Goal: Information Seeking & Learning: Check status

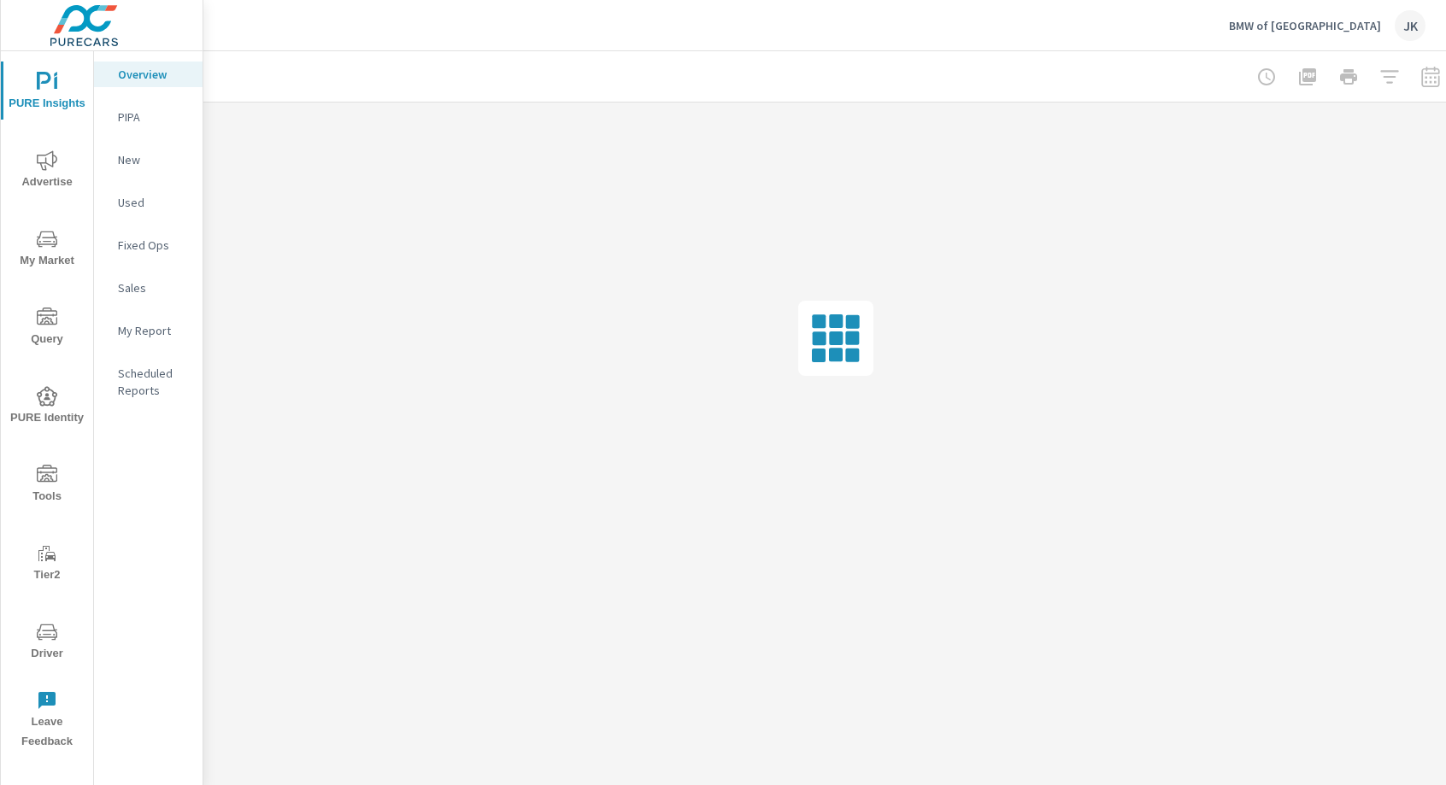
click at [57, 635] on span "Driver" at bounding box center [47, 643] width 82 height 42
click at [1410, 29] on div "JK" at bounding box center [1409, 25] width 31 height 31
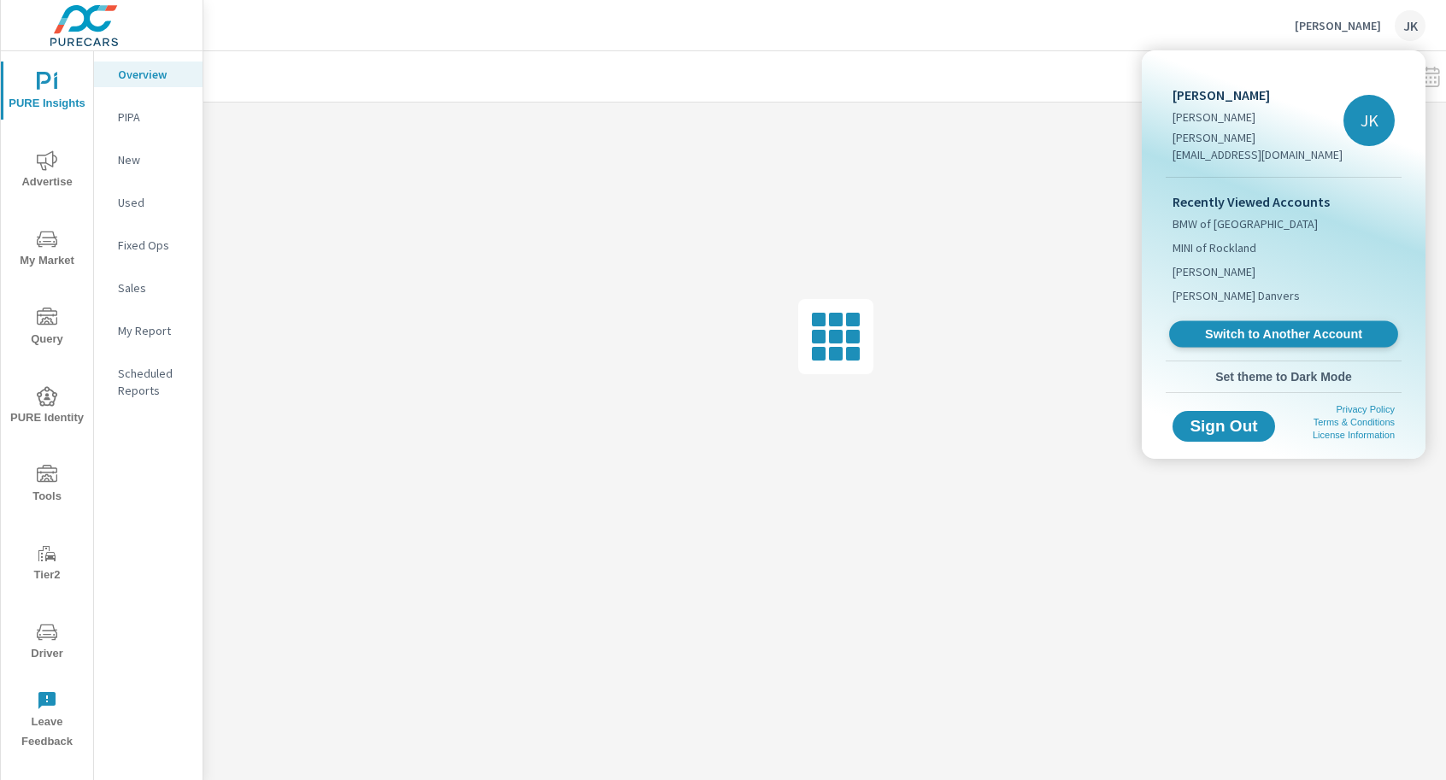
click at [1304, 326] on span "Switch to Another Account" at bounding box center [1282, 334] width 209 height 16
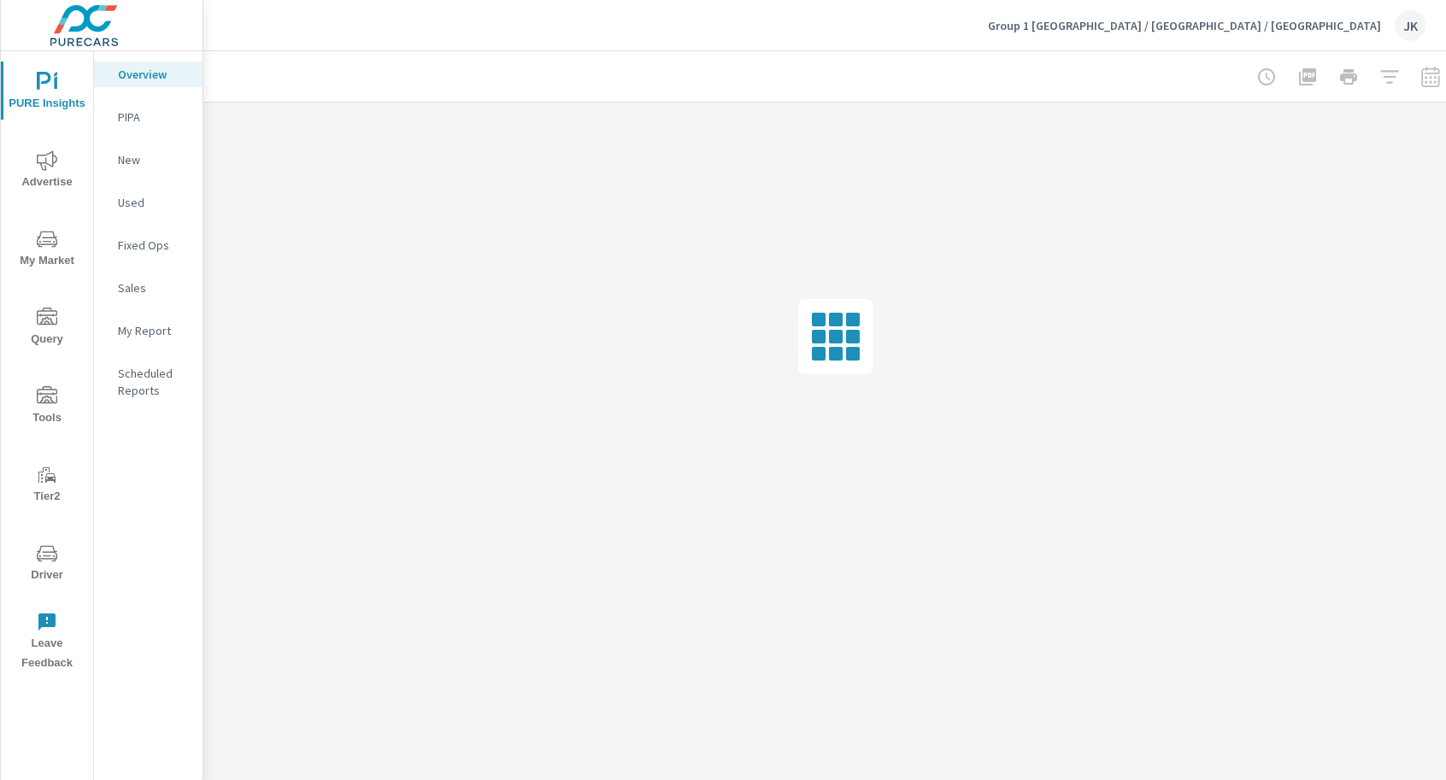
click at [50, 162] on icon "nav menu" at bounding box center [47, 160] width 21 height 21
click at [131, 202] on p "Display" at bounding box center [153, 202] width 71 height 17
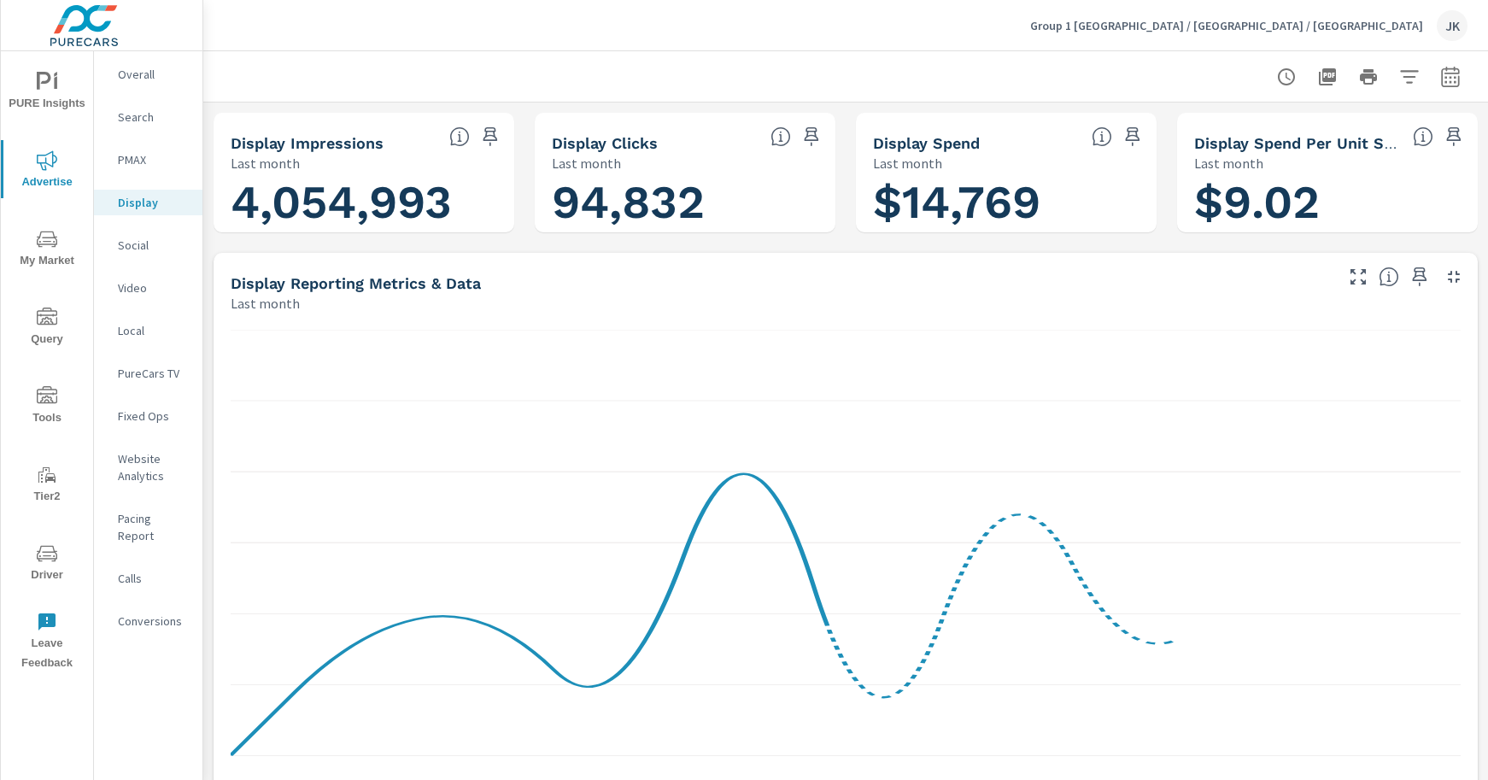
click at [1445, 72] on button "button" at bounding box center [1451, 77] width 34 height 34
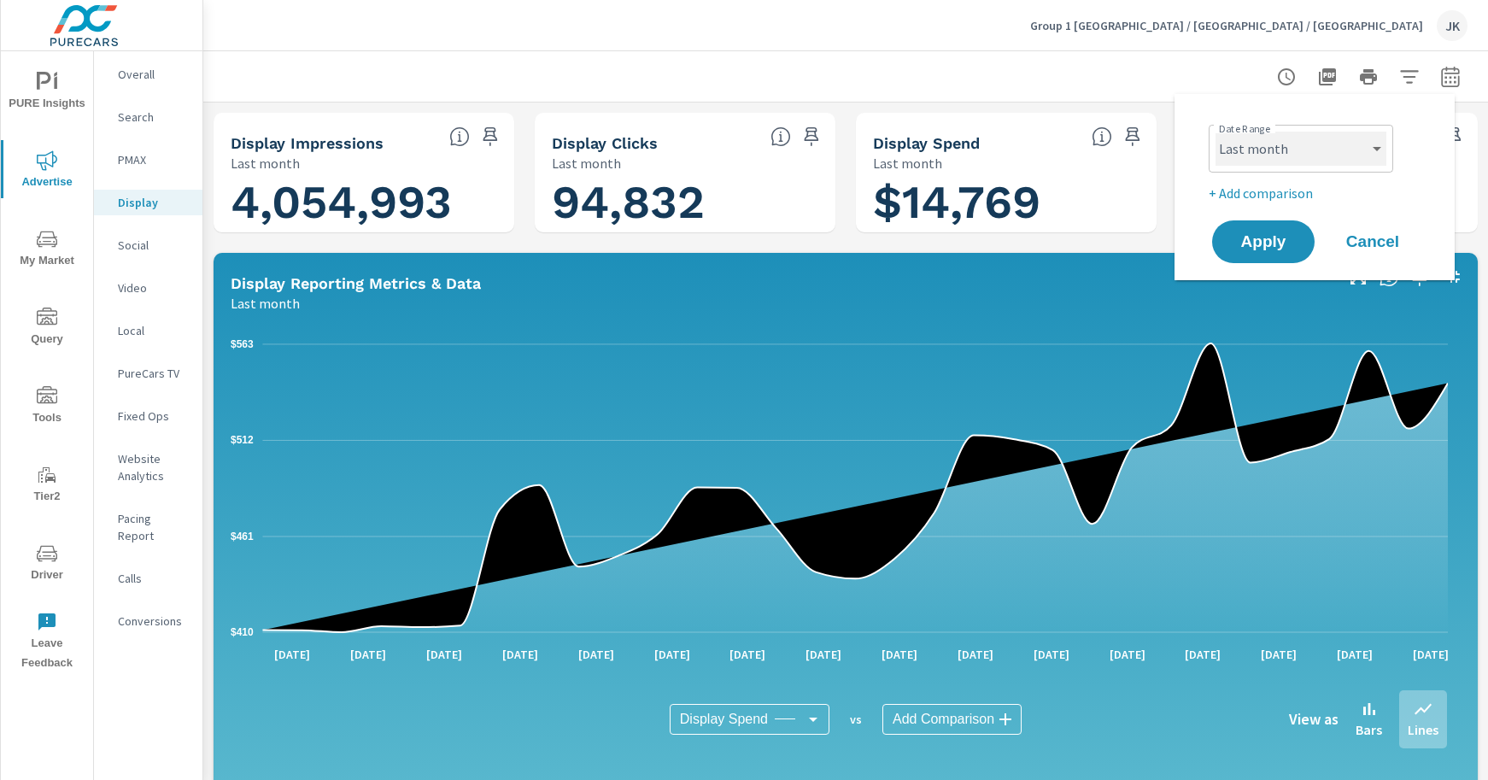
click at [1365, 158] on select "Custom Yesterday Last week Last 7 days Last 14 days Last 30 days Last 45 days L…" at bounding box center [1301, 149] width 171 height 34
click at [1216, 132] on select "Custom Yesterday Last week Last 7 days Last 14 days Last 30 days Last 45 days L…" at bounding box center [1301, 149] width 171 height 34
select select "Month to date"
click at [1262, 249] on span "Apply" at bounding box center [1264, 242] width 70 height 16
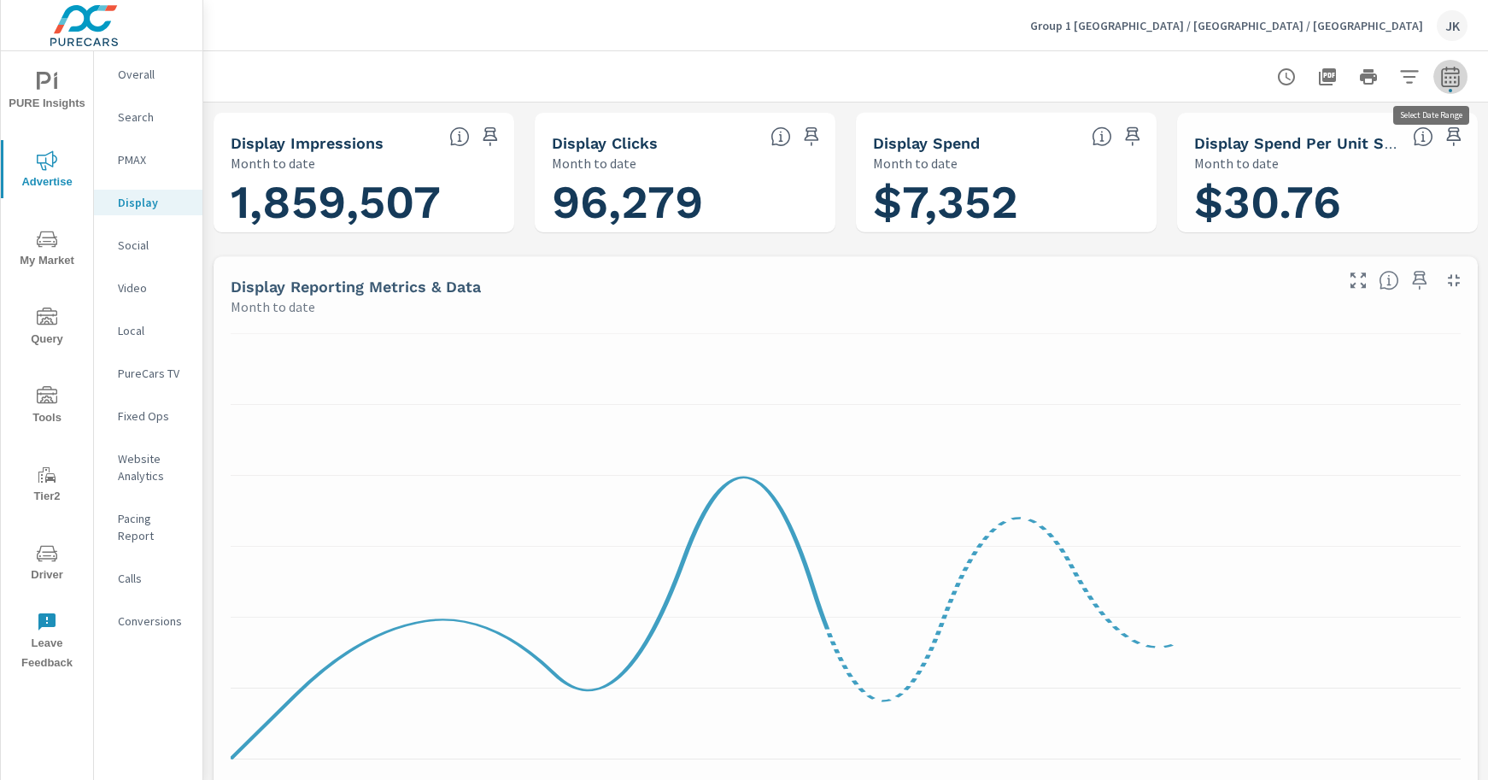
click at [1441, 79] on icon "button" at bounding box center [1451, 77] width 21 height 21
select select "Month to date"
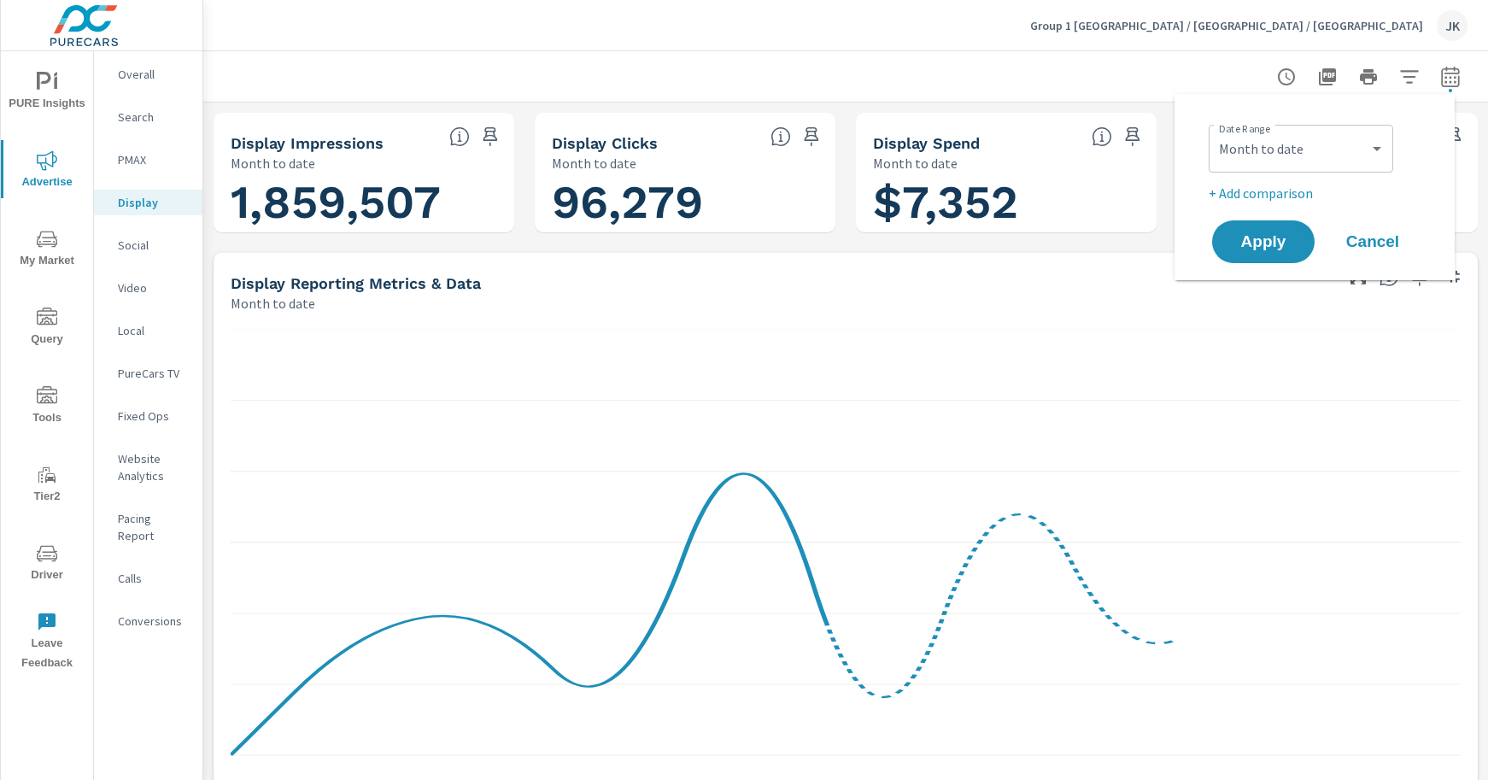
scroll to position [1, 0]
click at [1251, 195] on p "+ Add comparison" at bounding box center [1318, 193] width 219 height 21
select select "Previous period"
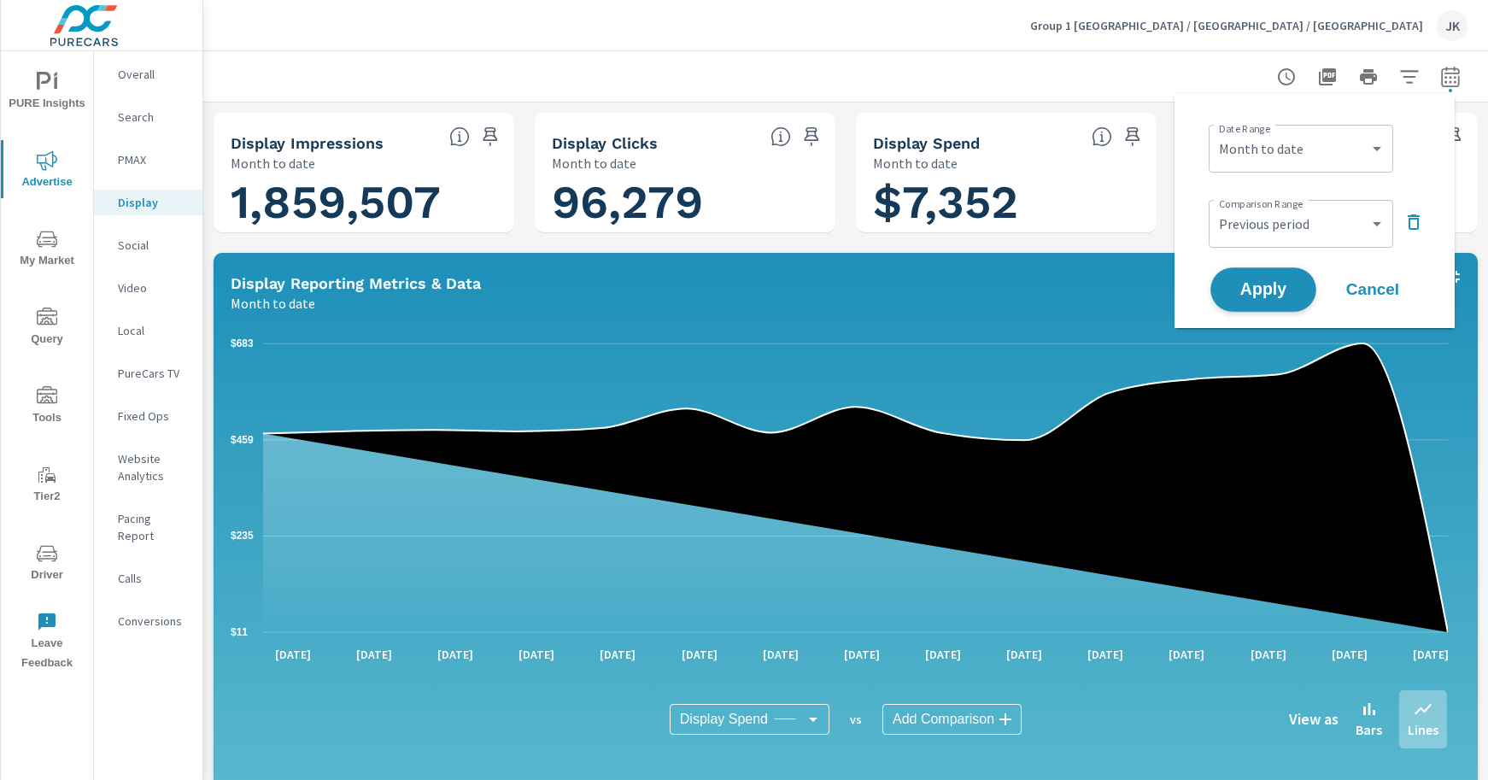
click at [1268, 301] on button "Apply" at bounding box center [1264, 289] width 106 height 44
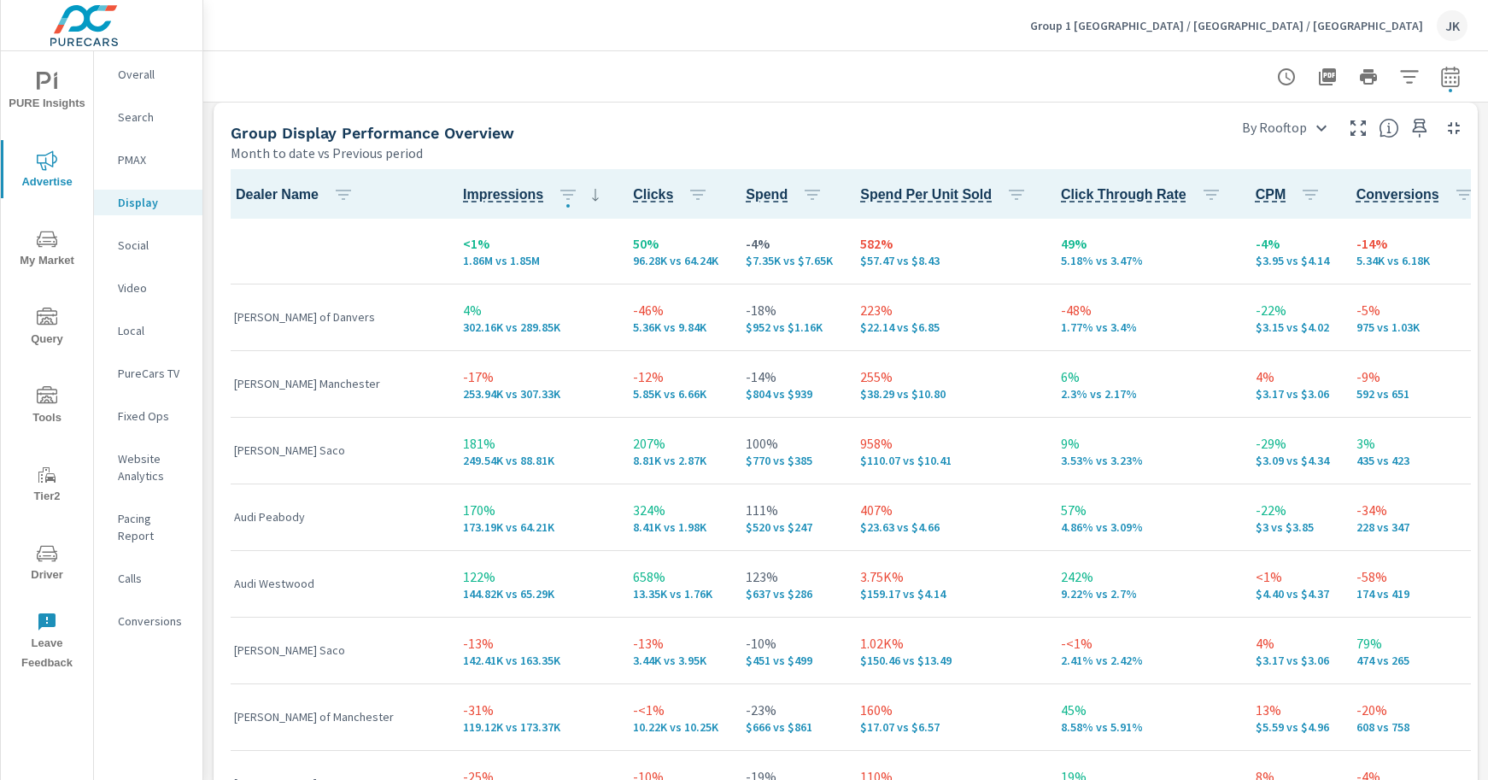
scroll to position [907, 0]
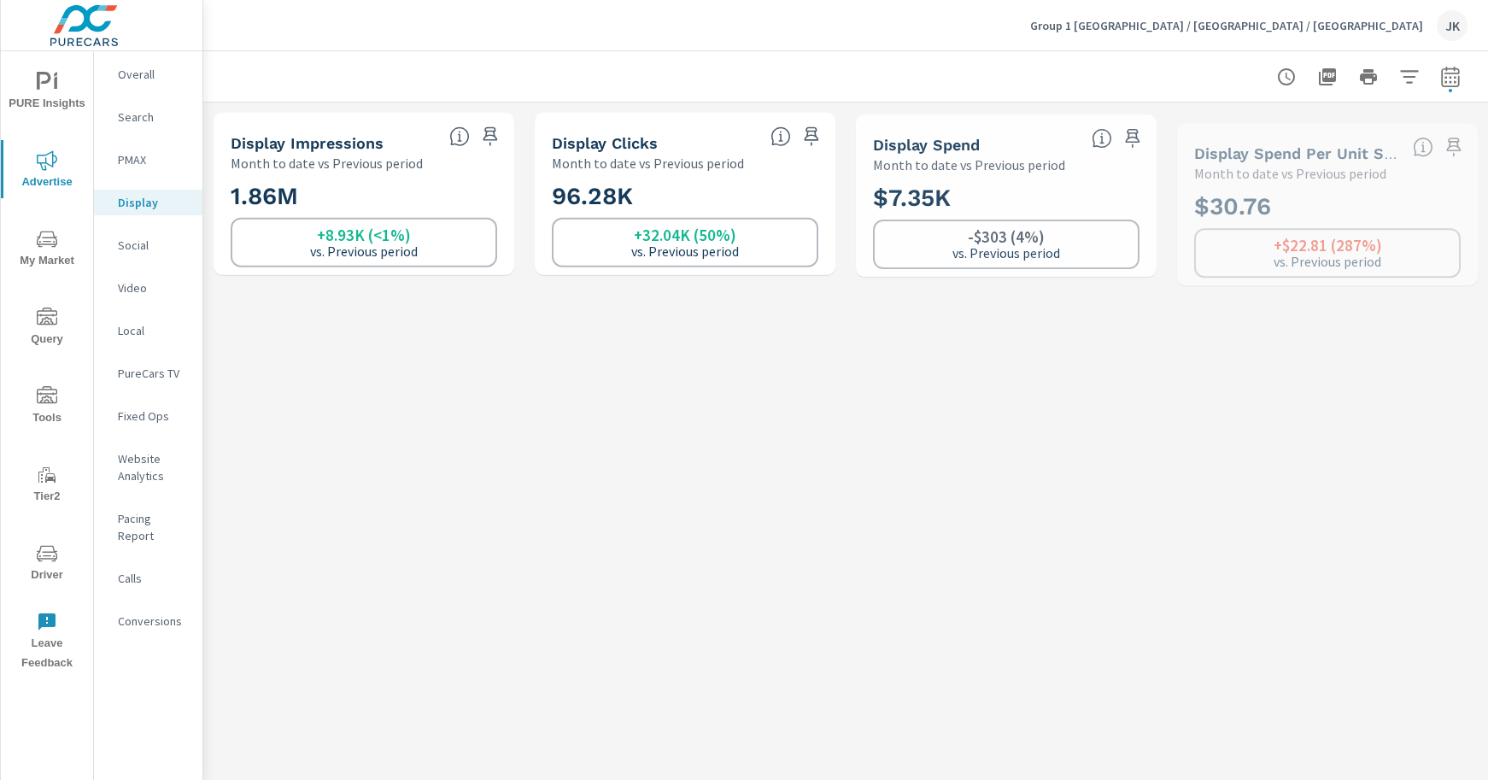
scroll to position [1, 0]
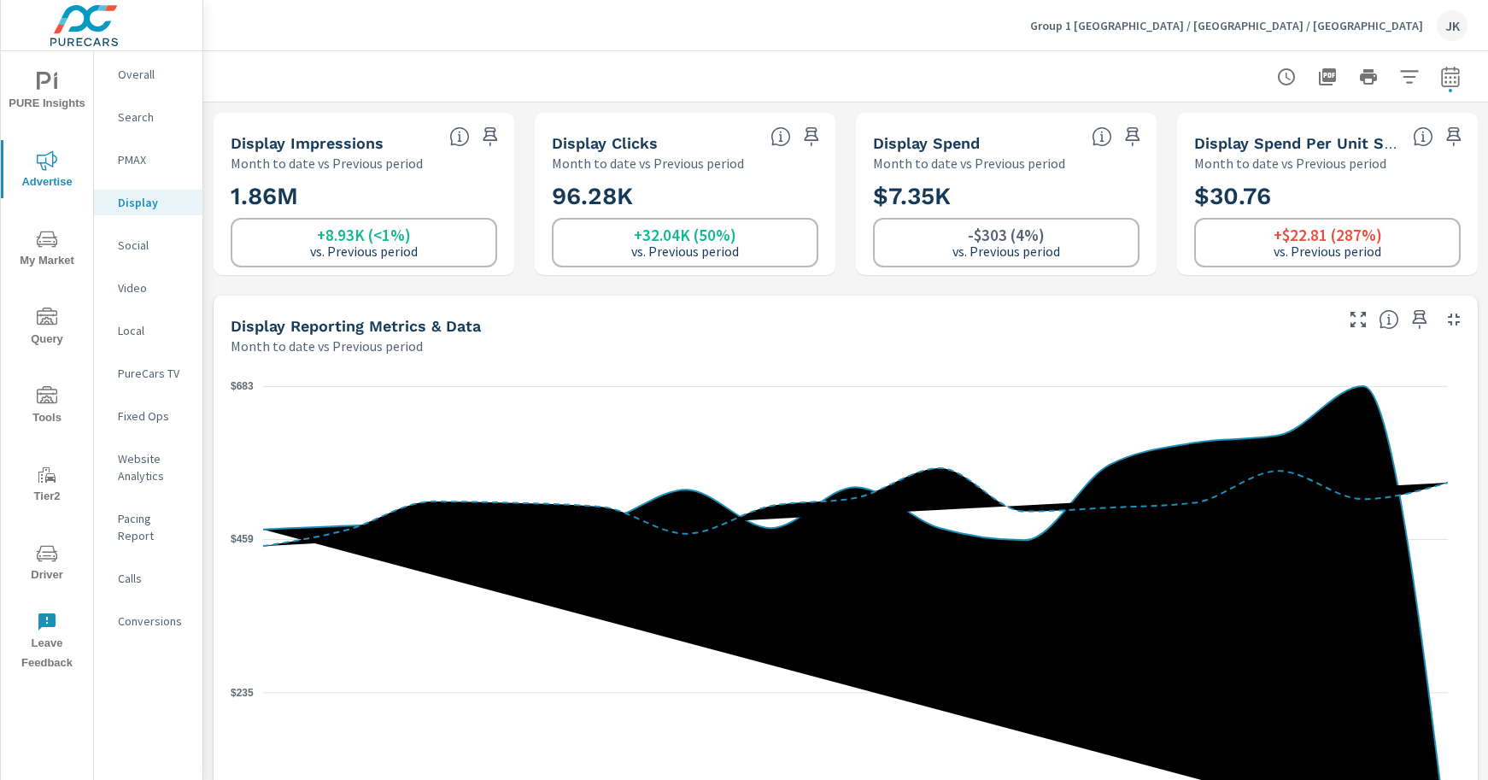
click at [1443, 24] on div "JK" at bounding box center [1452, 25] width 31 height 31
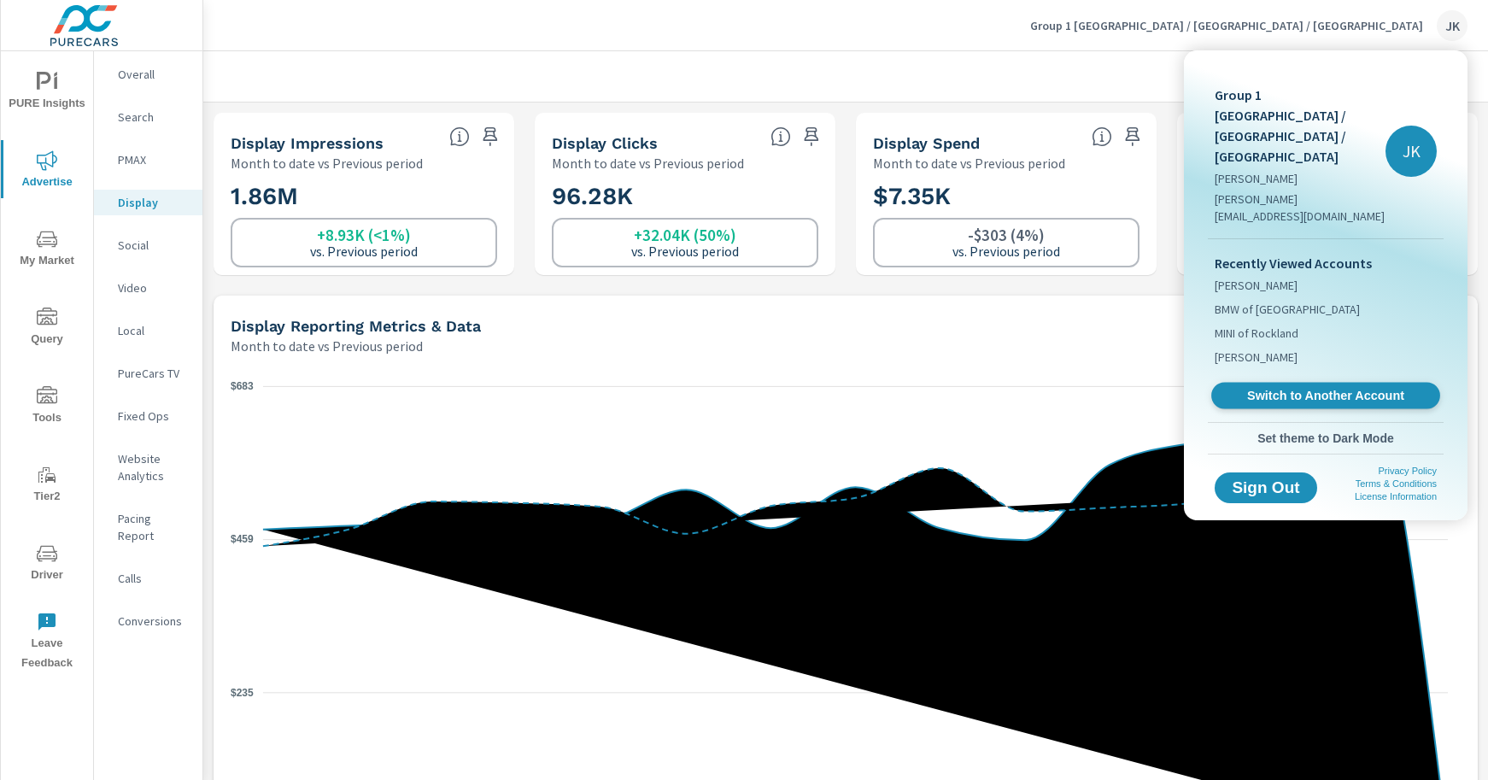
click at [1369, 388] on span "Switch to Another Account" at bounding box center [1325, 396] width 209 height 16
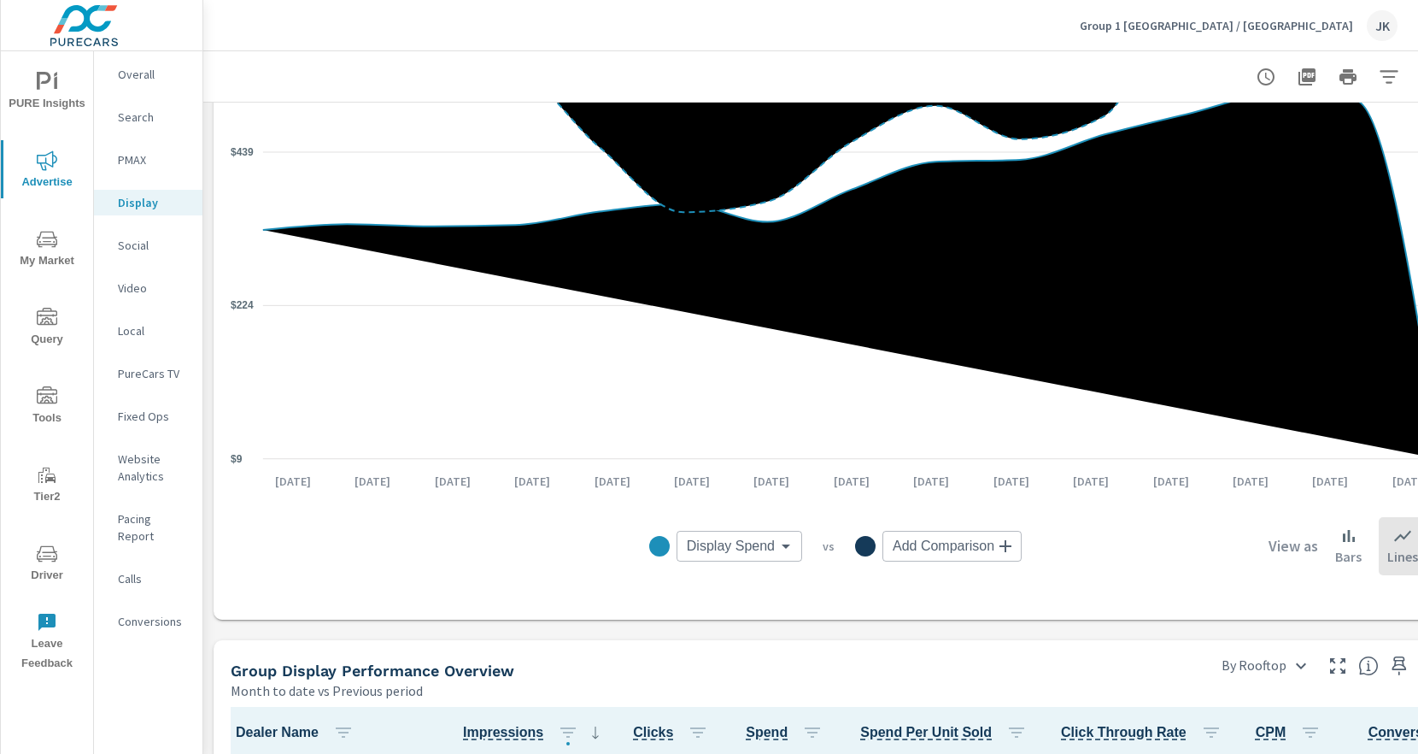
scroll to position [635, 0]
